Goal: Task Accomplishment & Management: Complete application form

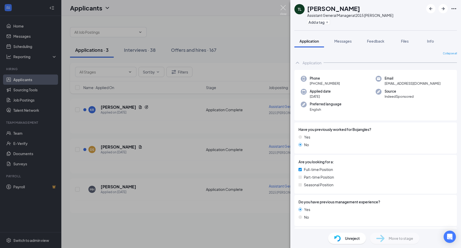
click at [283, 6] on img at bounding box center [283, 10] width 6 height 10
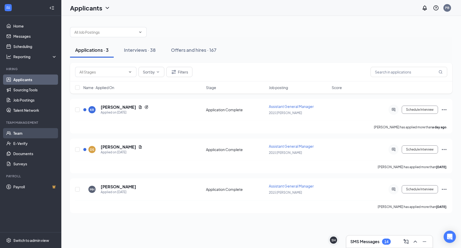
click at [13, 135] on link "Team" at bounding box center [35, 133] width 44 height 10
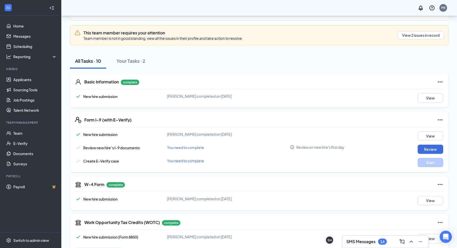
scroll to position [77, 0]
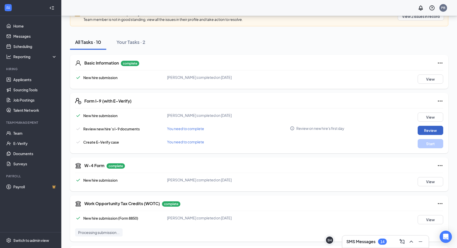
click at [433, 128] on button "Review" at bounding box center [431, 130] width 26 height 9
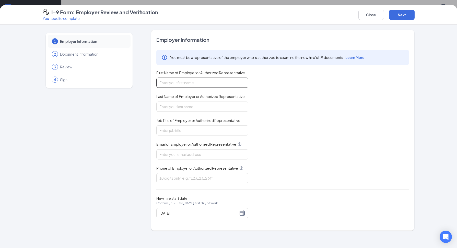
click at [229, 84] on input "First Name of Employer or Authorized Representative" at bounding box center [202, 83] width 92 height 10
type input "[PERSON_NAME]"
type input "[EMAIL_ADDRESS][DOMAIN_NAME]"
type input "7065063743"
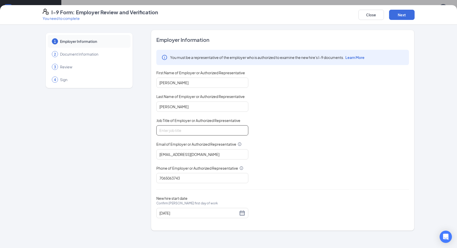
click at [200, 130] on input "Job Title of Employer or Authorized Representative" at bounding box center [202, 130] width 92 height 10
type input "GM"
click at [408, 15] on button "Next" at bounding box center [402, 15] width 26 height 10
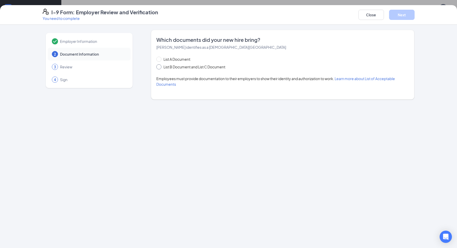
click at [177, 67] on span "List B Document and List C Document" at bounding box center [194, 67] width 66 height 6
click at [160, 67] on input "List B Document and List C Document" at bounding box center [158, 66] width 4 height 4
radio input "true"
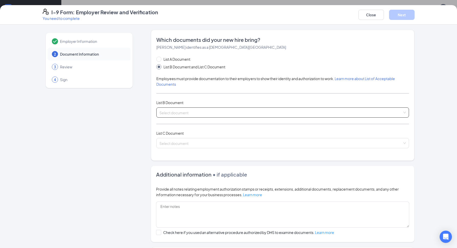
click at [191, 113] on input "search" at bounding box center [280, 112] width 243 height 8
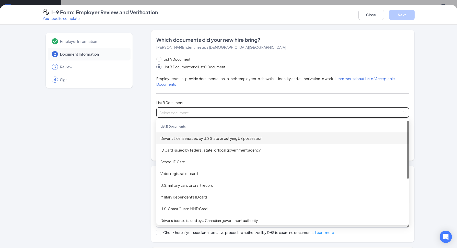
click at [201, 135] on div "Driver’s License issued by U.S State or outlying US possession" at bounding box center [282, 139] width 253 height 12
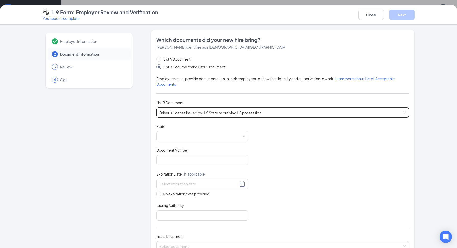
click at [201, 135] on span at bounding box center [202, 137] width 86 height 10
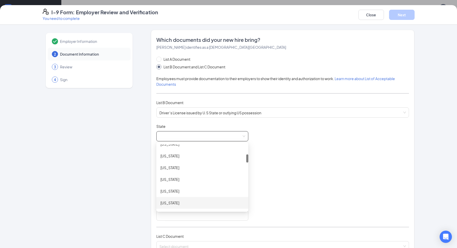
click at [192, 205] on div "[US_STATE]" at bounding box center [202, 203] width 84 height 6
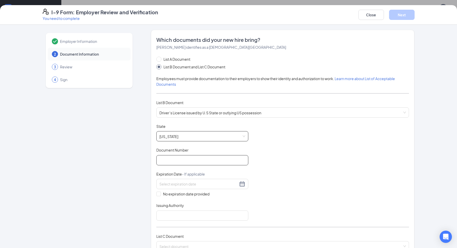
click at [218, 164] on input "Document Number" at bounding box center [202, 160] width 92 height 10
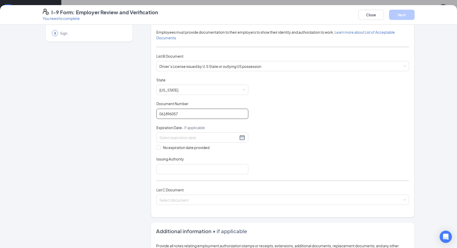
scroll to position [51, 0]
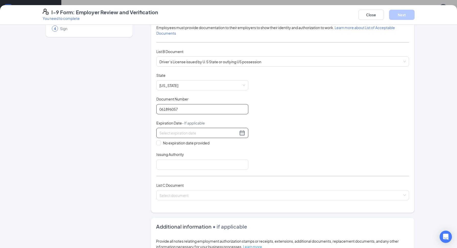
type input "061896057"
click at [240, 135] on div at bounding box center [202, 133] width 86 height 6
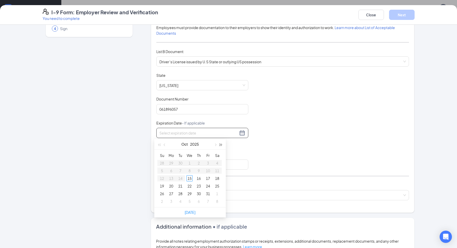
click at [222, 144] on button "button" at bounding box center [221, 144] width 6 height 10
click at [164, 145] on span "button" at bounding box center [165, 145] width 3 height 3
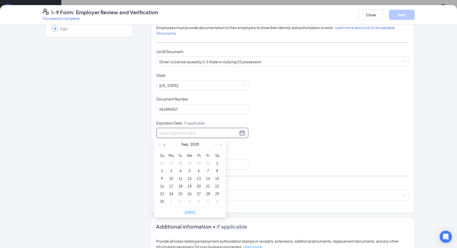
click at [164, 145] on span "button" at bounding box center [165, 145] width 3 height 3
type input "[DATE]"
click at [201, 170] on div "12" at bounding box center [199, 171] width 6 height 6
click at [169, 165] on input "Issuing Authority" at bounding box center [202, 165] width 92 height 10
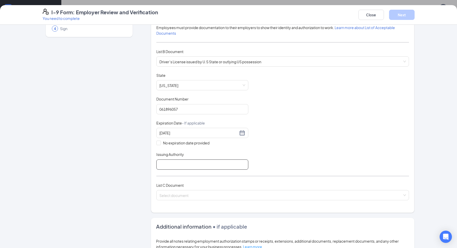
type input "[US_STATE]"
click at [174, 195] on input "search" at bounding box center [280, 195] width 243 height 8
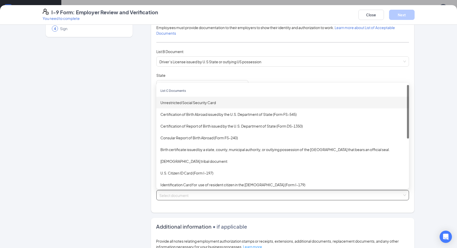
click at [201, 101] on div "Unrestricted Social Security Card" at bounding box center [282, 103] width 245 height 6
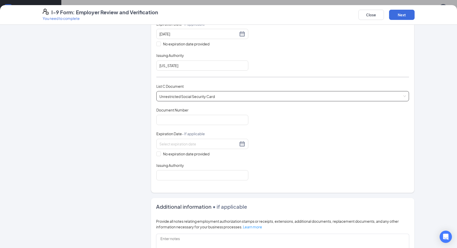
scroll to position [179, 0]
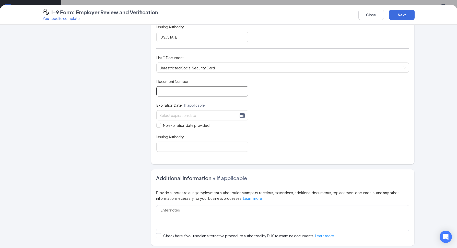
click at [235, 90] on input "Document Number" at bounding box center [202, 91] width 92 height 10
type input "678038204"
click at [158, 128] on div "Document Title Unrestricted Social Security Card Document Number 678038204 Expi…" at bounding box center [282, 115] width 253 height 73
click at [158, 128] on label "No expiration date provided" at bounding box center [202, 126] width 92 height 6
click at [158, 127] on input "No expiration date provided" at bounding box center [158, 125] width 4 height 4
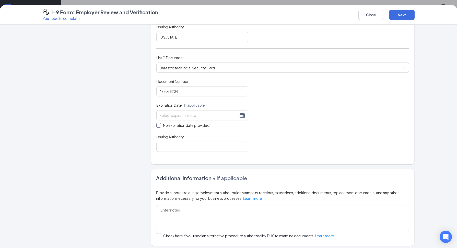
checkbox input "true"
click at [163, 146] on input "Issuing Authority" at bounding box center [202, 148] width 92 height 10
type input "usa"
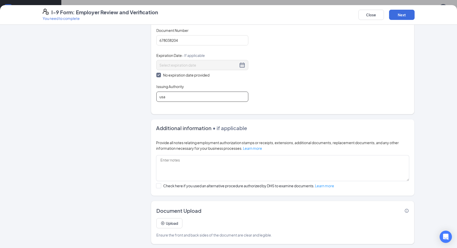
scroll to position [231, 0]
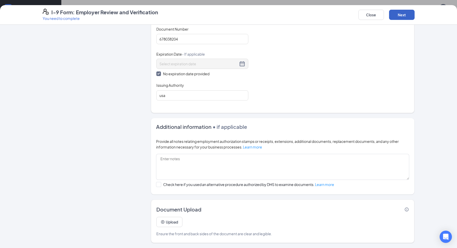
click at [402, 15] on button "Next" at bounding box center [402, 15] width 26 height 10
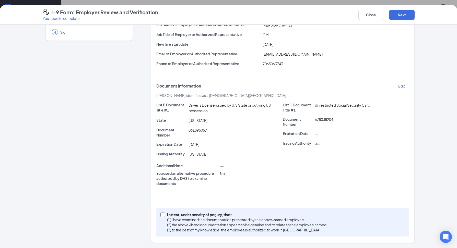
click at [160, 214] on input "I attest, under penalty of [PERSON_NAME], that: (1) I have examined the documen…" at bounding box center [162, 215] width 4 height 4
checkbox input "true"
click at [404, 17] on button "Next" at bounding box center [402, 15] width 26 height 10
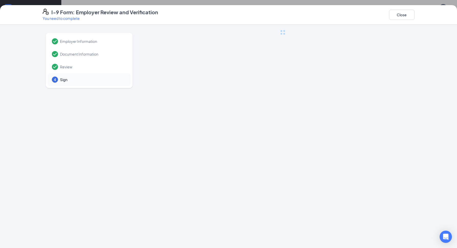
scroll to position [0, 0]
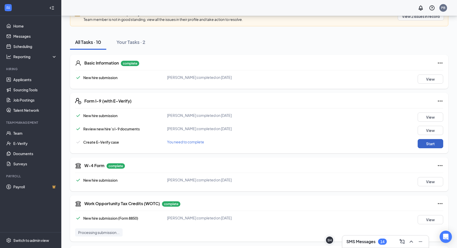
click at [429, 147] on button "Start" at bounding box center [431, 143] width 26 height 9
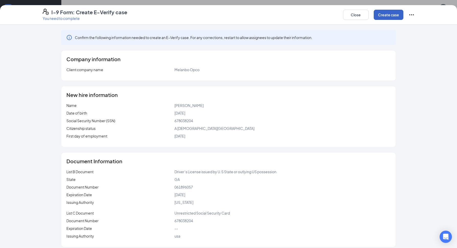
click at [395, 18] on button "Create case" at bounding box center [389, 15] width 30 height 10
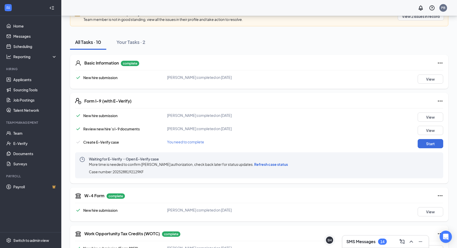
click at [271, 165] on span "Refresh case status" at bounding box center [271, 164] width 34 height 5
click at [424, 140] on button "Start" at bounding box center [431, 143] width 26 height 9
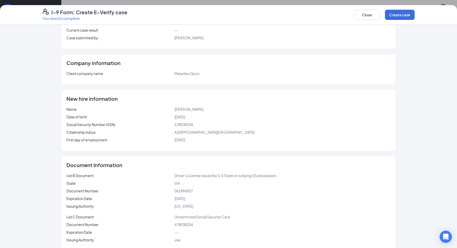
scroll to position [67, 0]
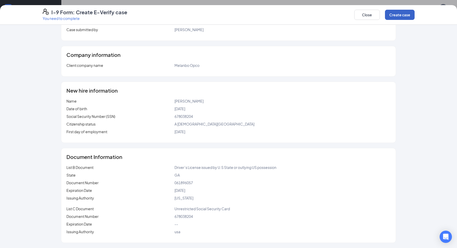
click at [393, 16] on button "Create case" at bounding box center [400, 15] width 30 height 10
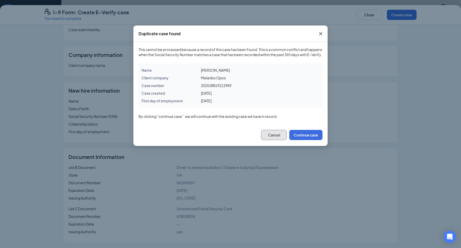
click at [276, 139] on button "Cancel" at bounding box center [274, 135] width 26 height 10
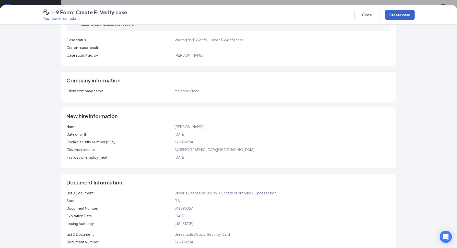
scroll to position [0, 0]
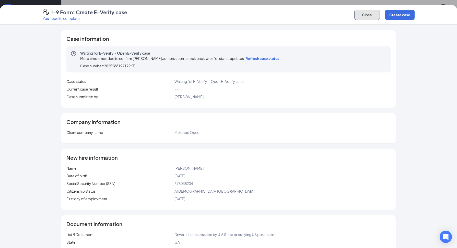
click at [362, 14] on button "Close" at bounding box center [367, 15] width 26 height 10
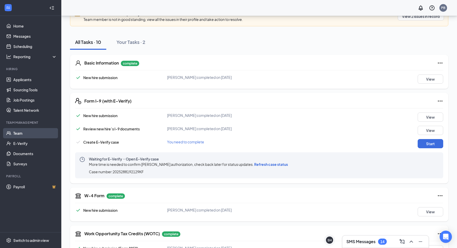
click at [21, 132] on link "Team" at bounding box center [35, 133] width 44 height 10
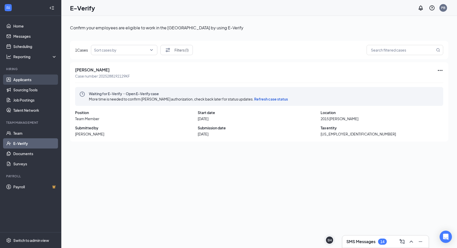
click at [31, 83] on link "Applicants" at bounding box center [35, 80] width 44 height 10
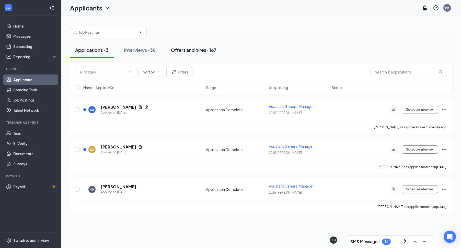
click at [187, 50] on div "Offers and hires · 167" at bounding box center [193, 50] width 45 height 6
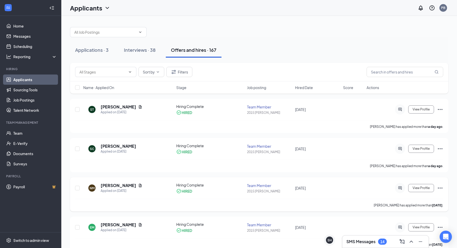
click at [441, 188] on icon "Ellipses" at bounding box center [440, 188] width 6 height 6
click at [427, 187] on span "View Profile" at bounding box center [421, 189] width 17 height 4
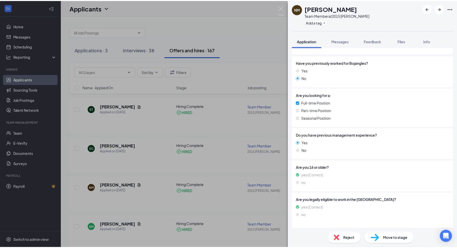
scroll to position [115, 0]
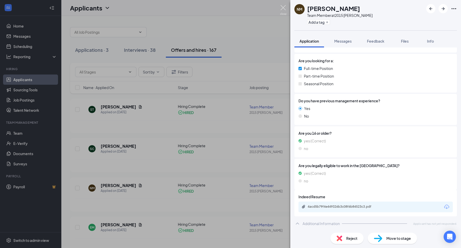
click at [283, 8] on img at bounding box center [283, 10] width 6 height 10
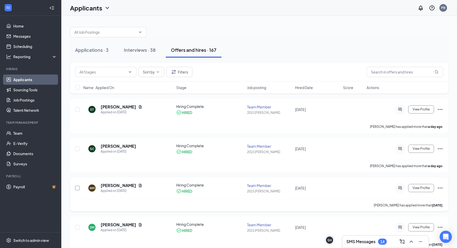
click at [78, 189] on input "checkbox" at bounding box center [77, 188] width 5 height 5
checkbox input "true"
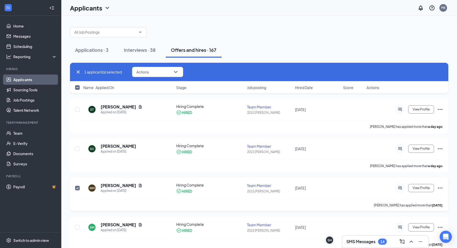
click at [442, 187] on icon "Ellipses" at bounding box center [440, 188] width 6 height 6
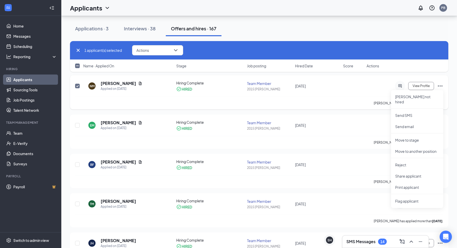
scroll to position [77, 0]
